Goal: Information Seeking & Learning: Learn about a topic

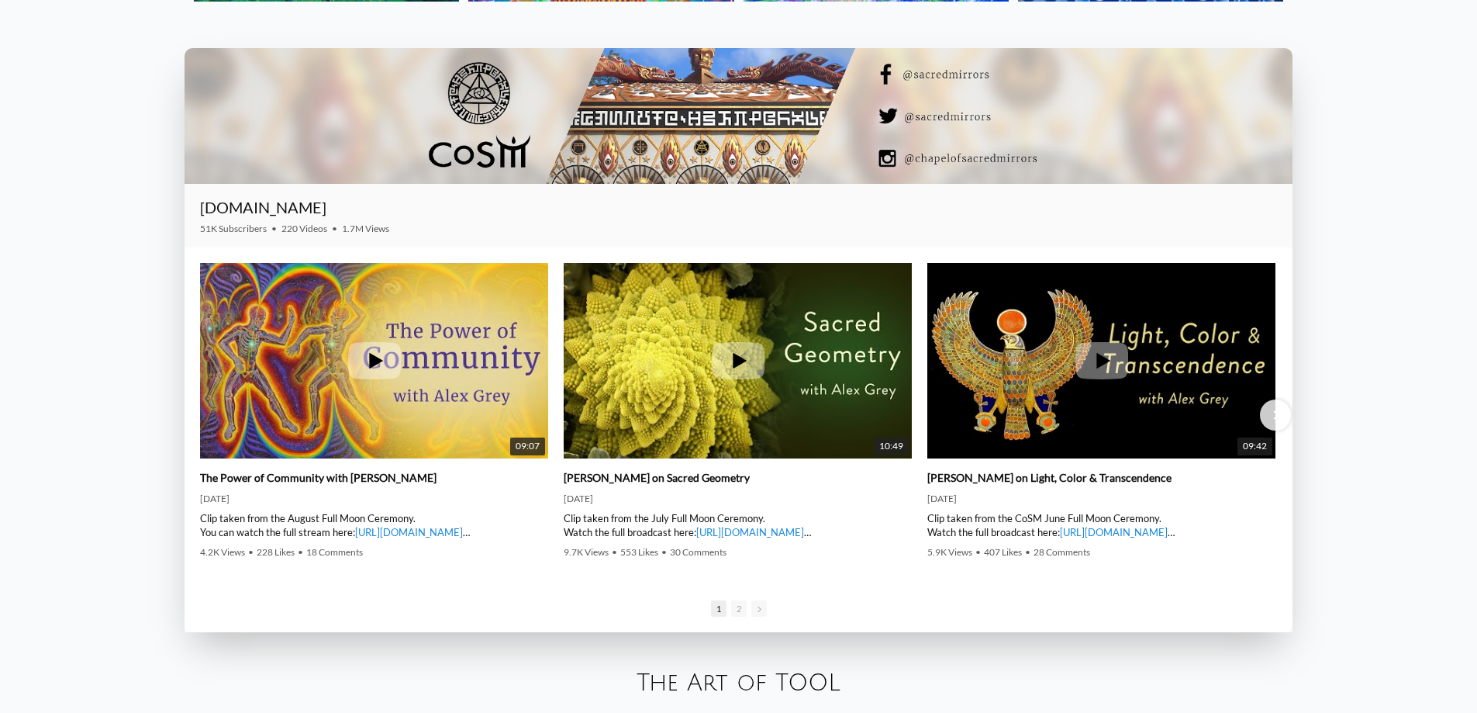
scroll to position [2559, 0]
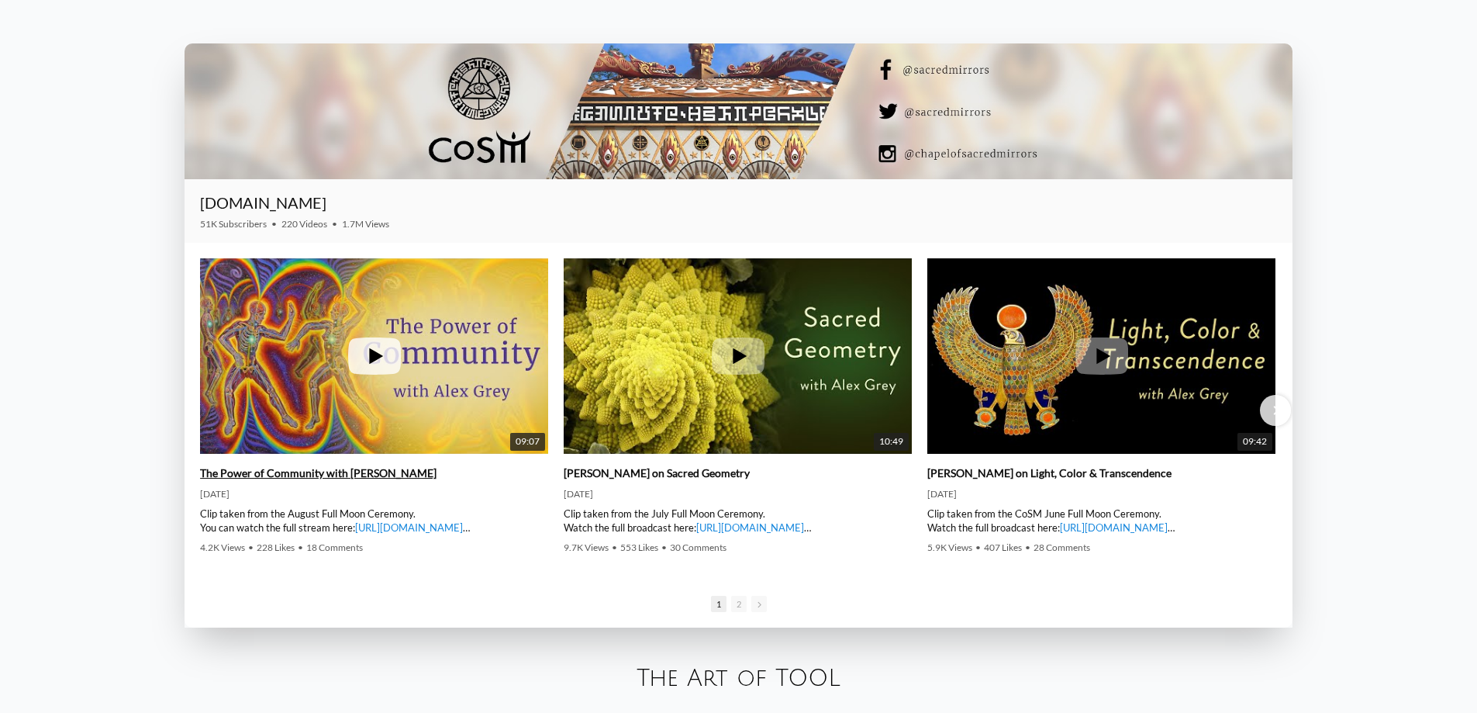
click at [345, 474] on link "The Power of Community with Alex Grey" at bounding box center [318, 473] width 237 height 14
click at [395, 527] on link "https://www.youtube.com/watch?v=2EtVsYhVKp4" at bounding box center [409, 527] width 108 height 12
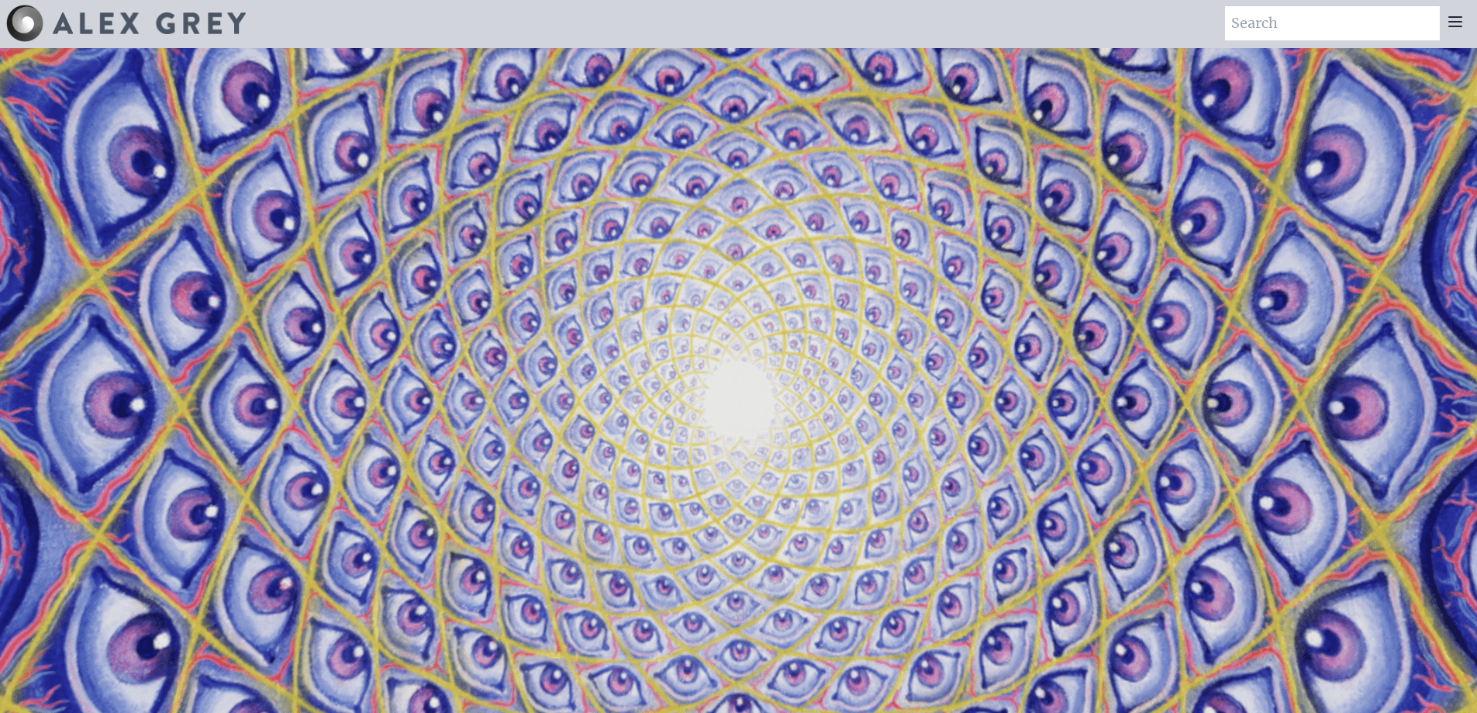
scroll to position [0, 0]
click at [1455, 25] on icon at bounding box center [1455, 23] width 19 height 19
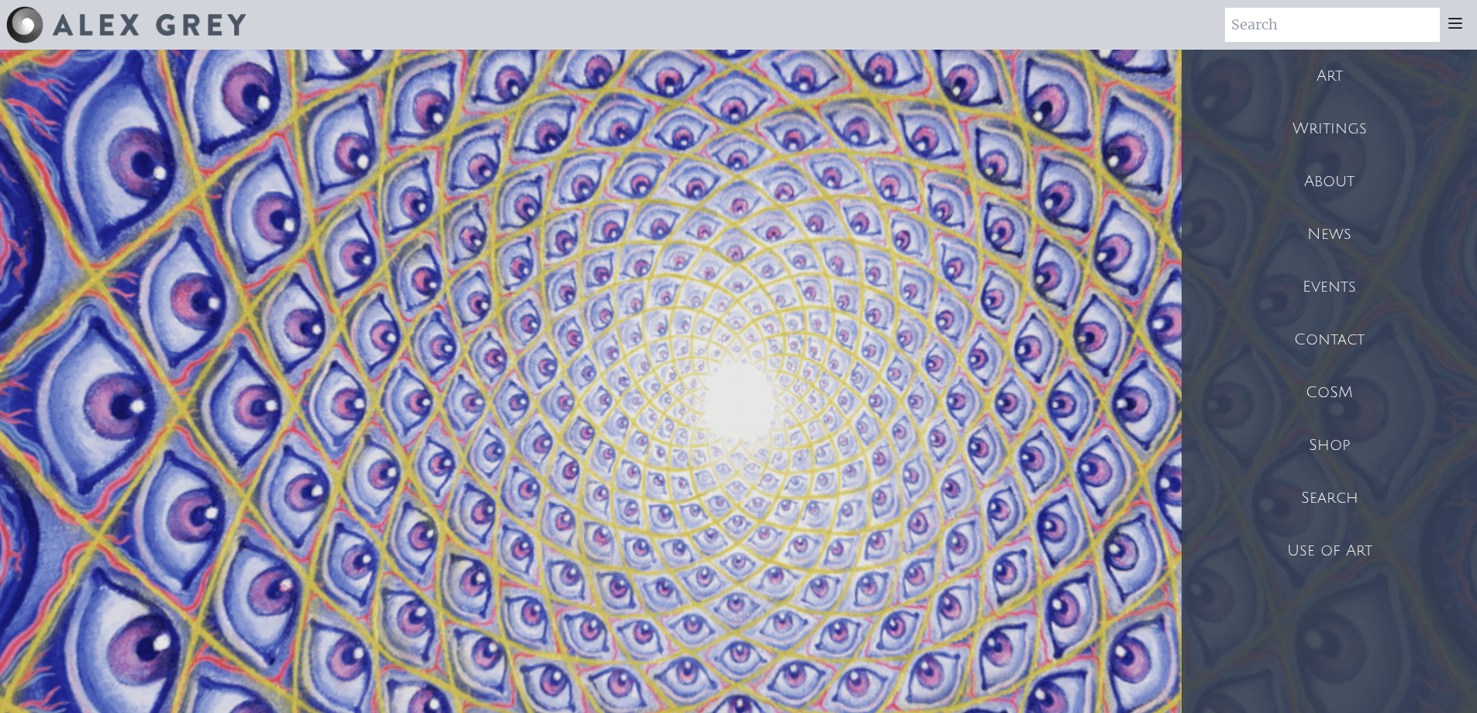
click at [1328, 121] on div "Writings" at bounding box center [1329, 128] width 295 height 53
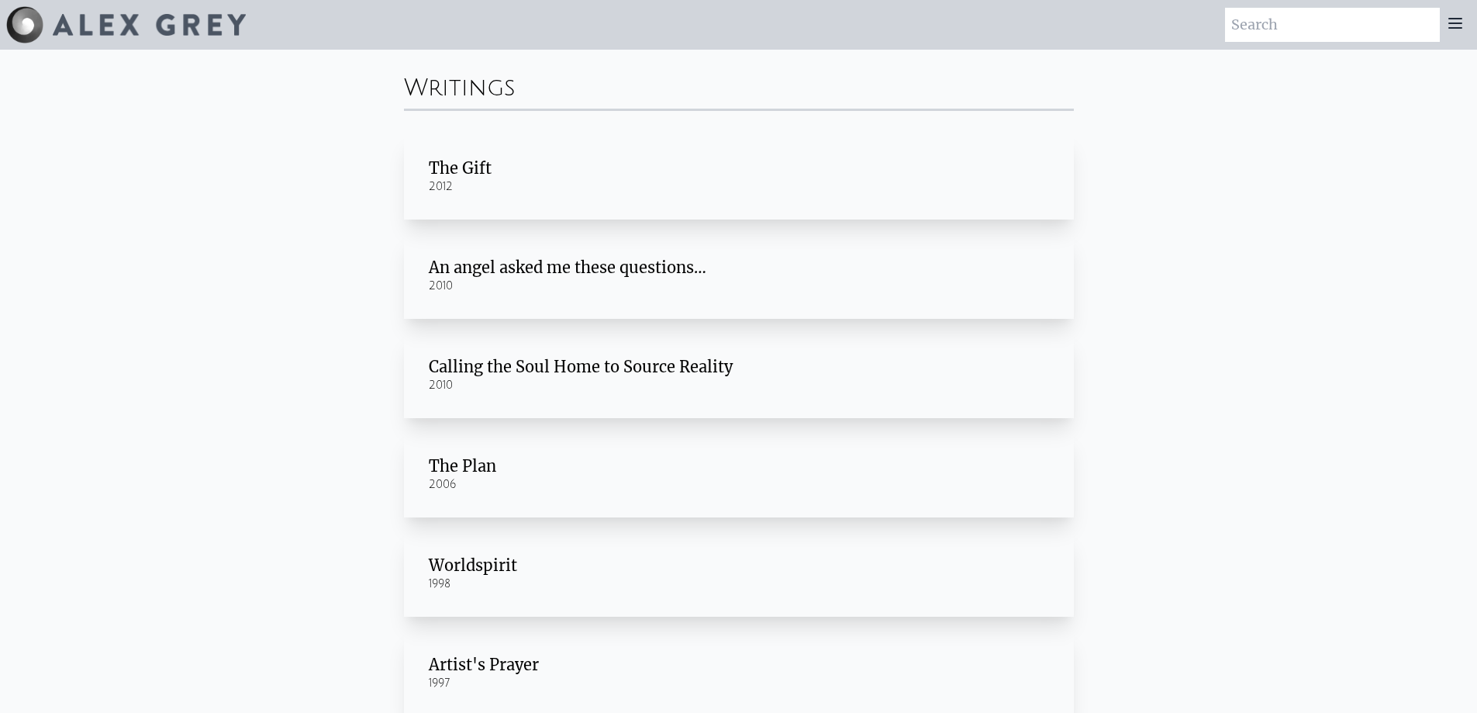
click at [668, 275] on div "An angel asked me these questions…" at bounding box center [739, 268] width 620 height 22
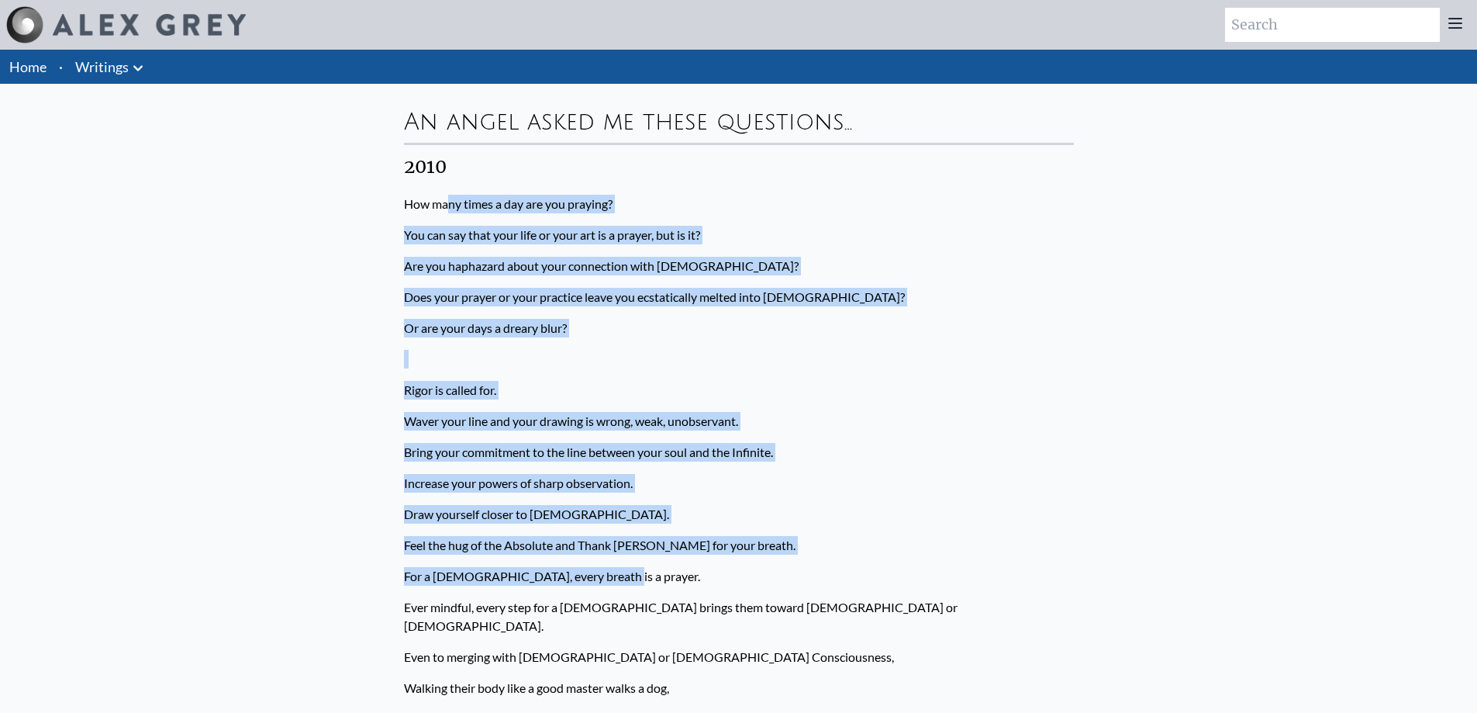
drag, startPoint x: 446, startPoint y: 197, endPoint x: 774, endPoint y: 554, distance: 484.6
click at [1040, 440] on p "Bring your commitment to the line between your soul and the Infinite." at bounding box center [739, 452] width 670 height 31
click at [616, 323] on p "Or are your days a dreary blur?" at bounding box center [739, 327] width 670 height 31
